Goal: Information Seeking & Learning: Learn about a topic

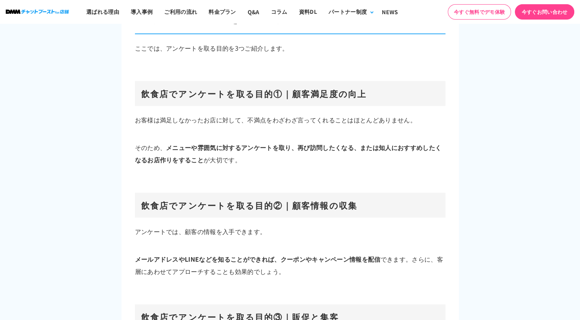
scroll to position [3412, 0]
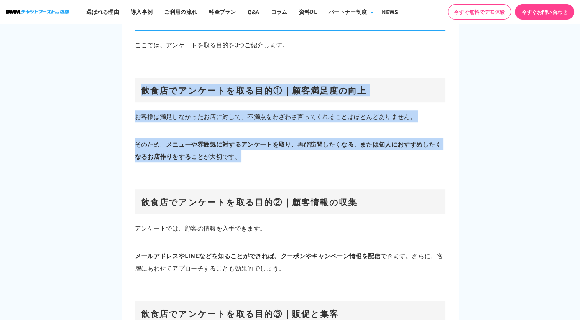
drag, startPoint x: 250, startPoint y: 160, endPoint x: 118, endPoint y: 89, distance: 149.7
drag, startPoint x: 118, startPoint y: 89, endPoint x: 148, endPoint y: 88, distance: 30.3
copy div "飲食店でアンケートを取る目的①｜顧客満足度の向上 お客様は満足しなかったお店に対して、不満点をわざわざ言ってくれることはほとんどありません。 そのため、 メニ…"
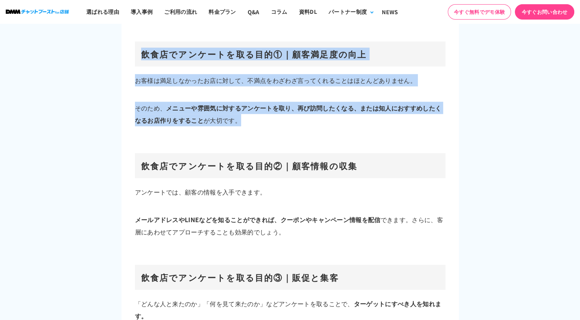
scroll to position [3489, 0]
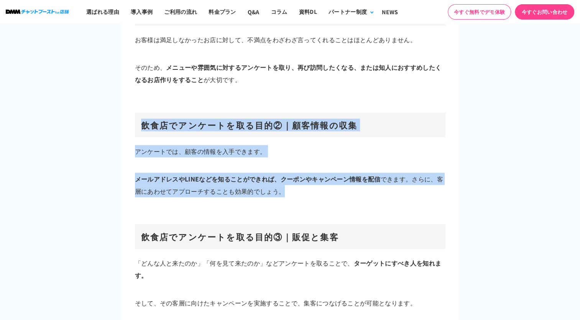
drag, startPoint x: 288, startPoint y: 189, endPoint x: 112, endPoint y: 122, distance: 187.7
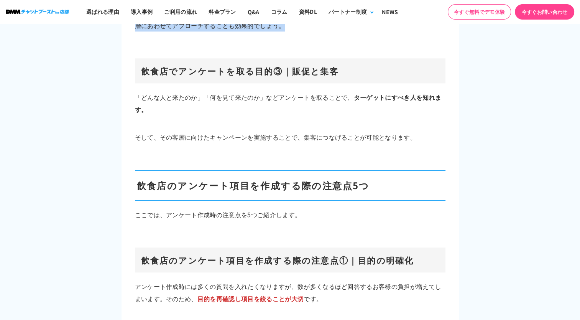
scroll to position [3642, 0]
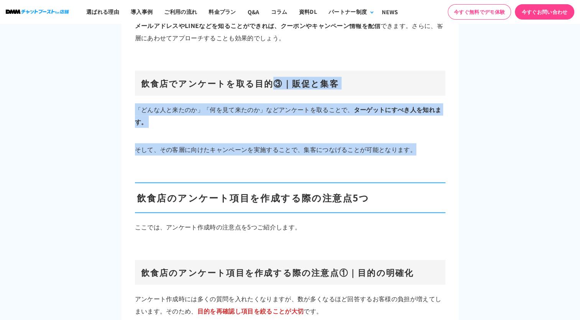
drag, startPoint x: 411, startPoint y: 146, endPoint x: 273, endPoint y: 79, distance: 154.1
drag, startPoint x: 273, startPoint y: 79, endPoint x: 307, endPoint y: 80, distance: 34.9
copy div "③｜販促と集客 「どんな人と来たのか」「何を見て来たのか」などアンケートを取ることで、 ターゲットにすべき人を知れます。 そして、その客層に向けたキャンペーン…"
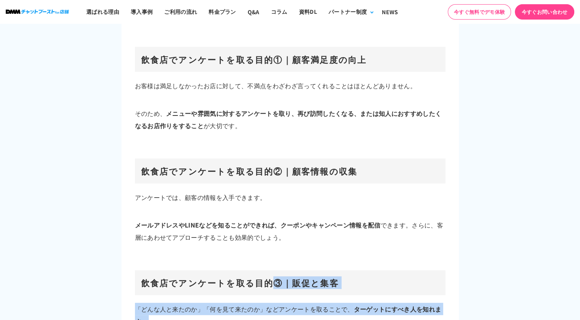
scroll to position [3489, 0]
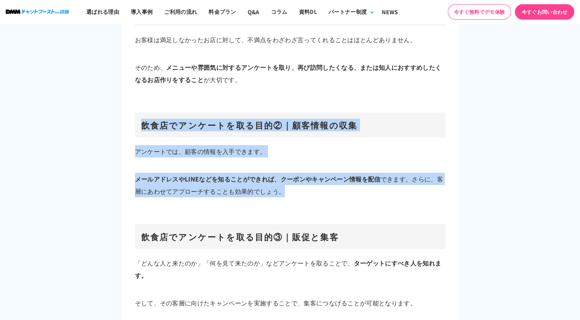
drag, startPoint x: 283, startPoint y: 188, endPoint x: 208, endPoint y: 91, distance: 122.7
copy div "飲食店でアンケートを取る目的②｜顧客情報の収集 アンケートでは、顧客の情報を入手できます。 メールアドレスやLINEなどを知ることができれば、クーポンやキャン…"
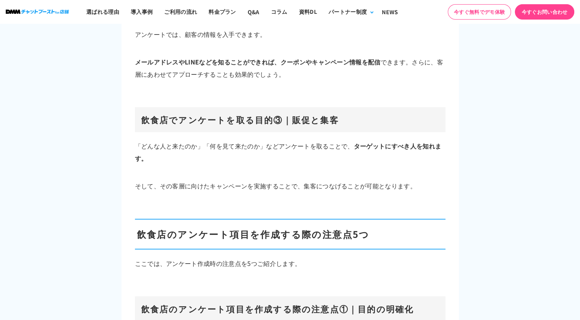
scroll to position [3604, 0]
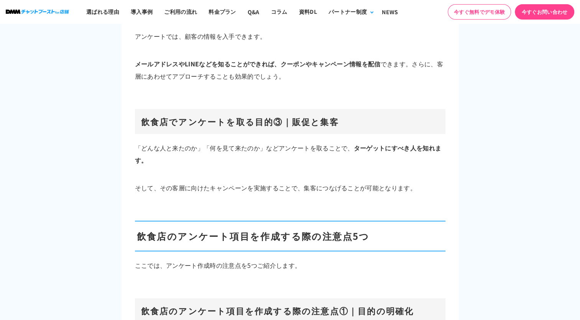
click at [288, 117] on h3 "飲食店でアンケートを取る目的③｜販促と集客" at bounding box center [290, 121] width 311 height 25
